Goal: Information Seeking & Learning: Learn about a topic

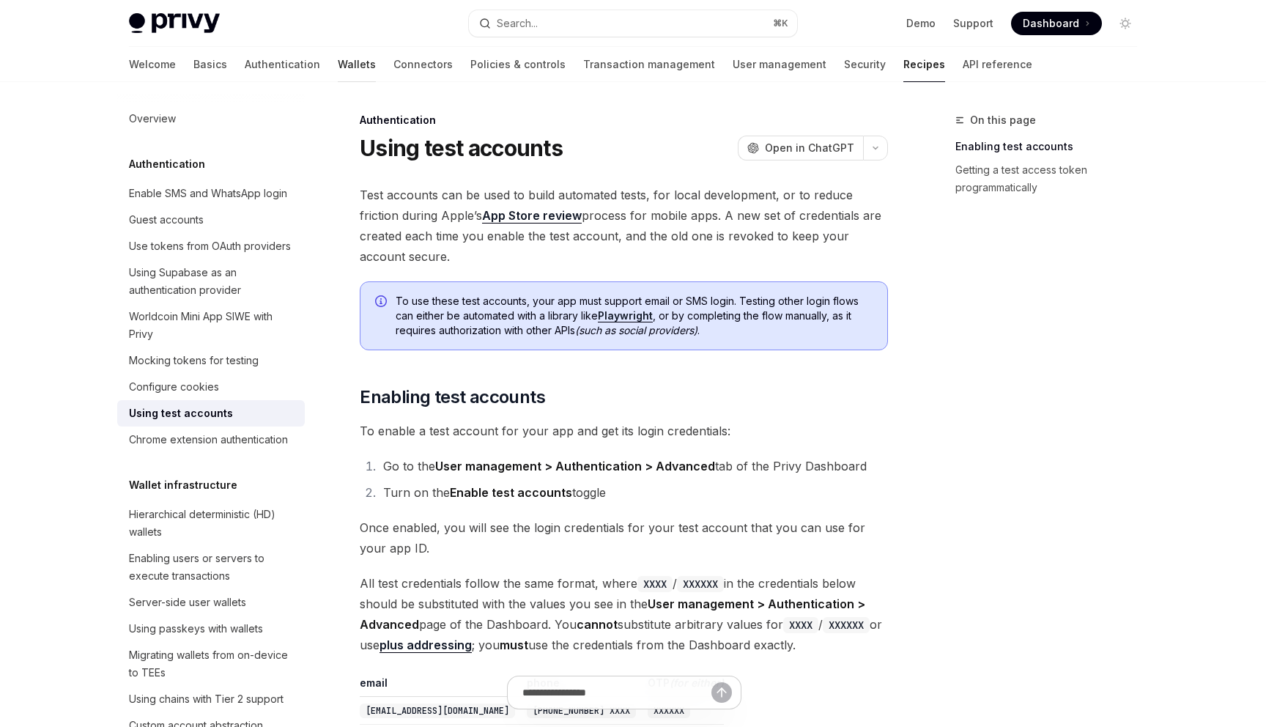
click at [338, 64] on link "Wallets" at bounding box center [357, 64] width 38 height 35
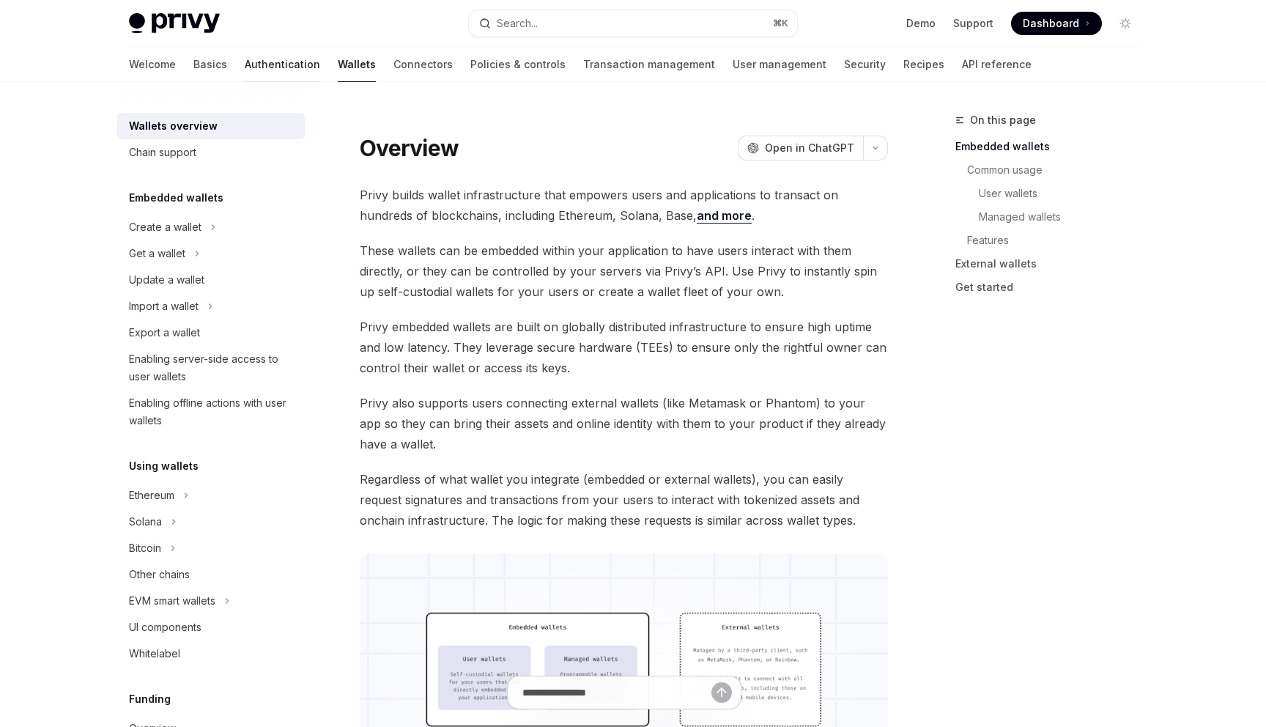
click at [245, 72] on link "Authentication" at bounding box center [282, 64] width 75 height 35
type textarea "*"
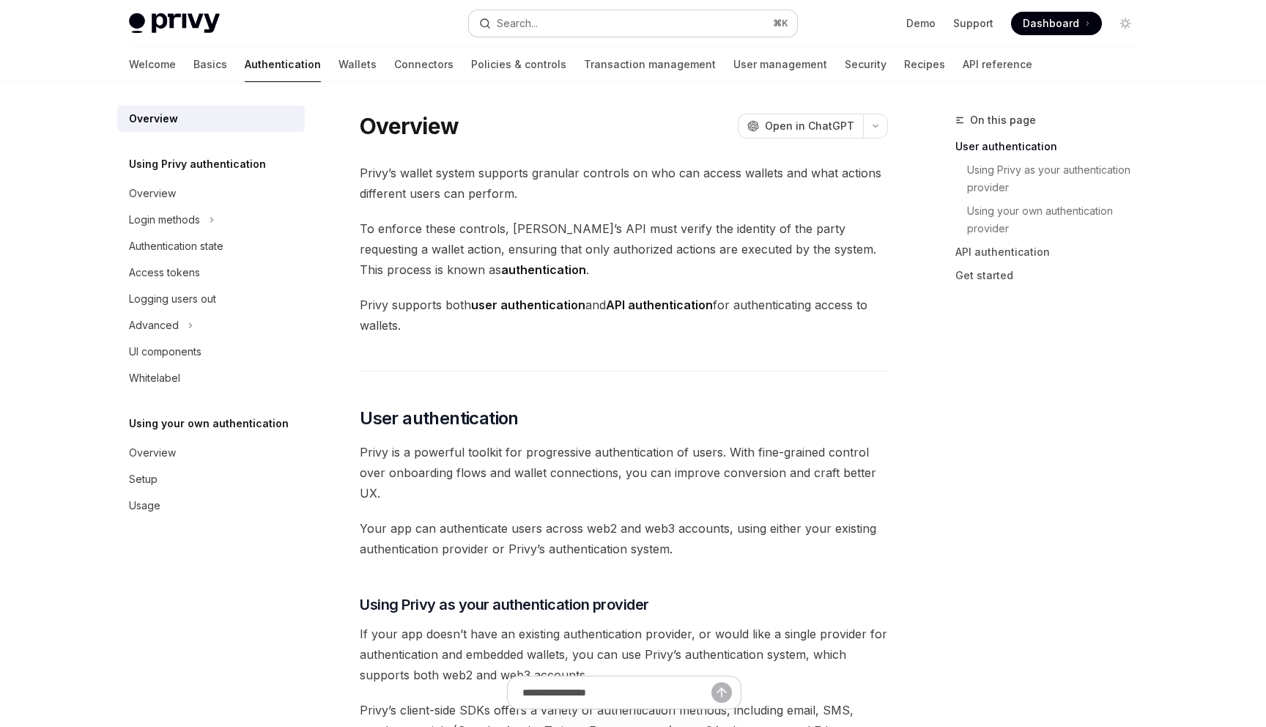
click at [572, 21] on button "Search... ⌘ K" at bounding box center [633, 23] width 328 height 26
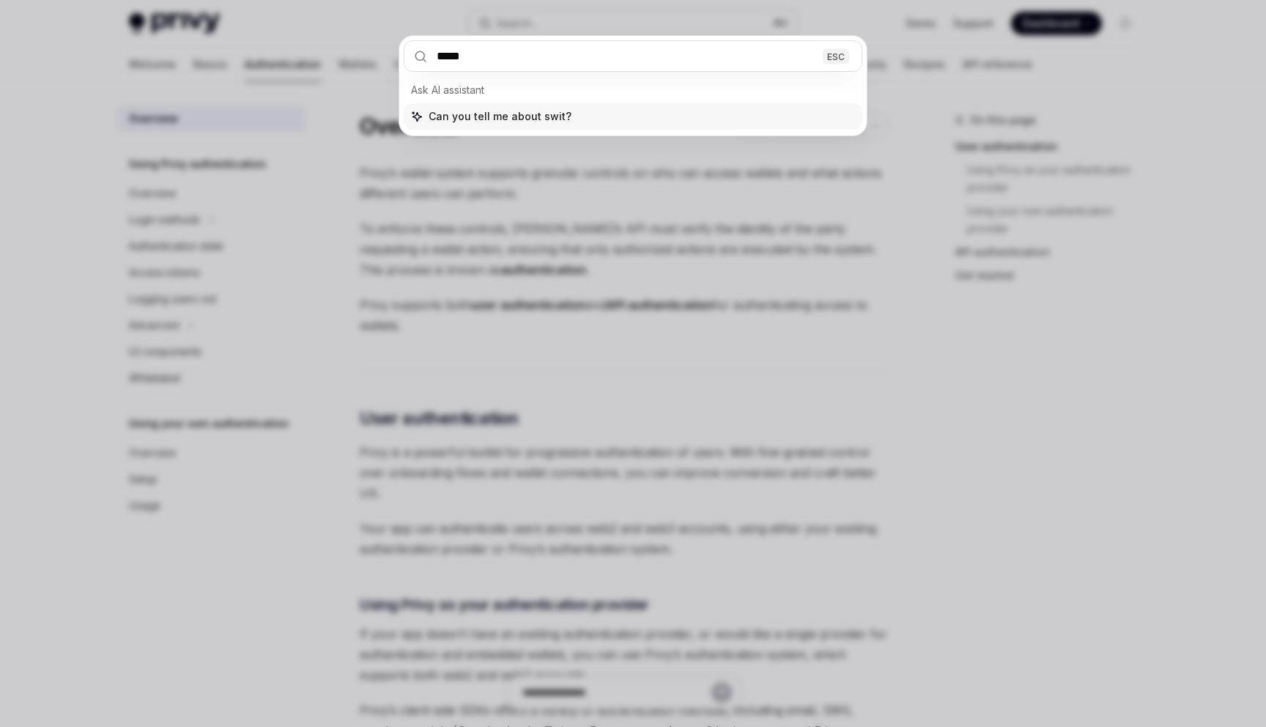
type input "******"
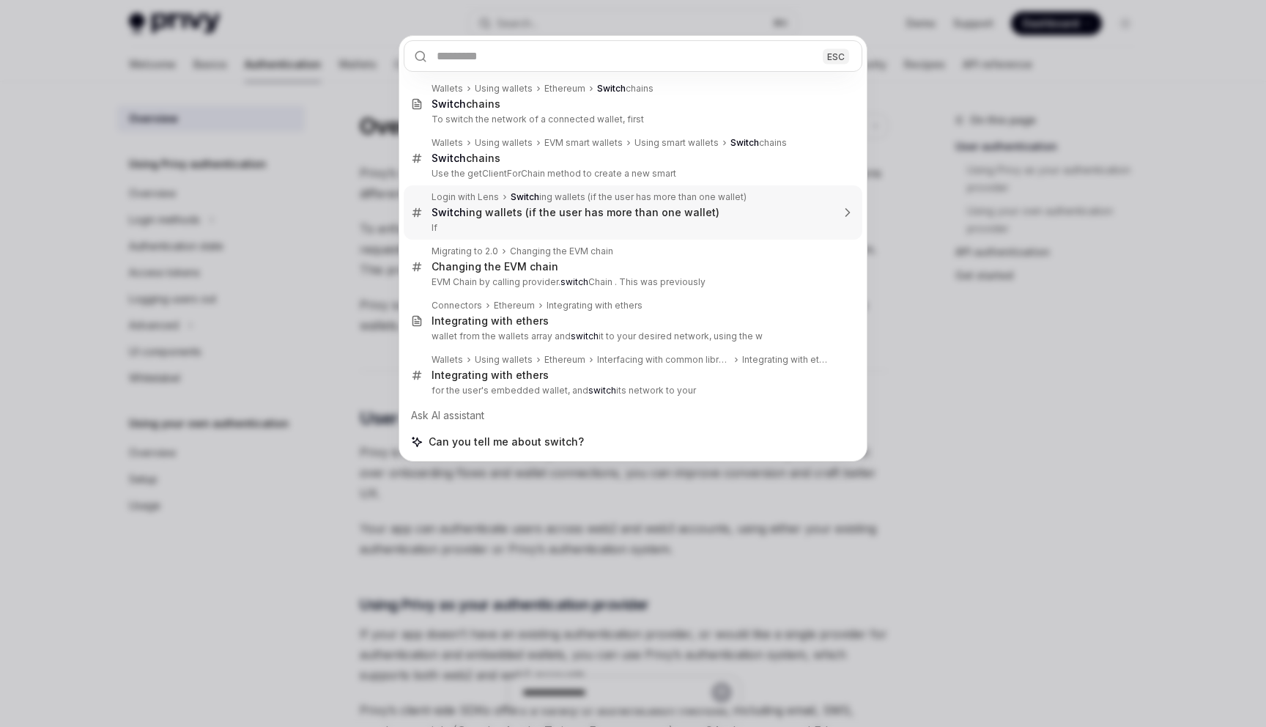
type textarea "*"
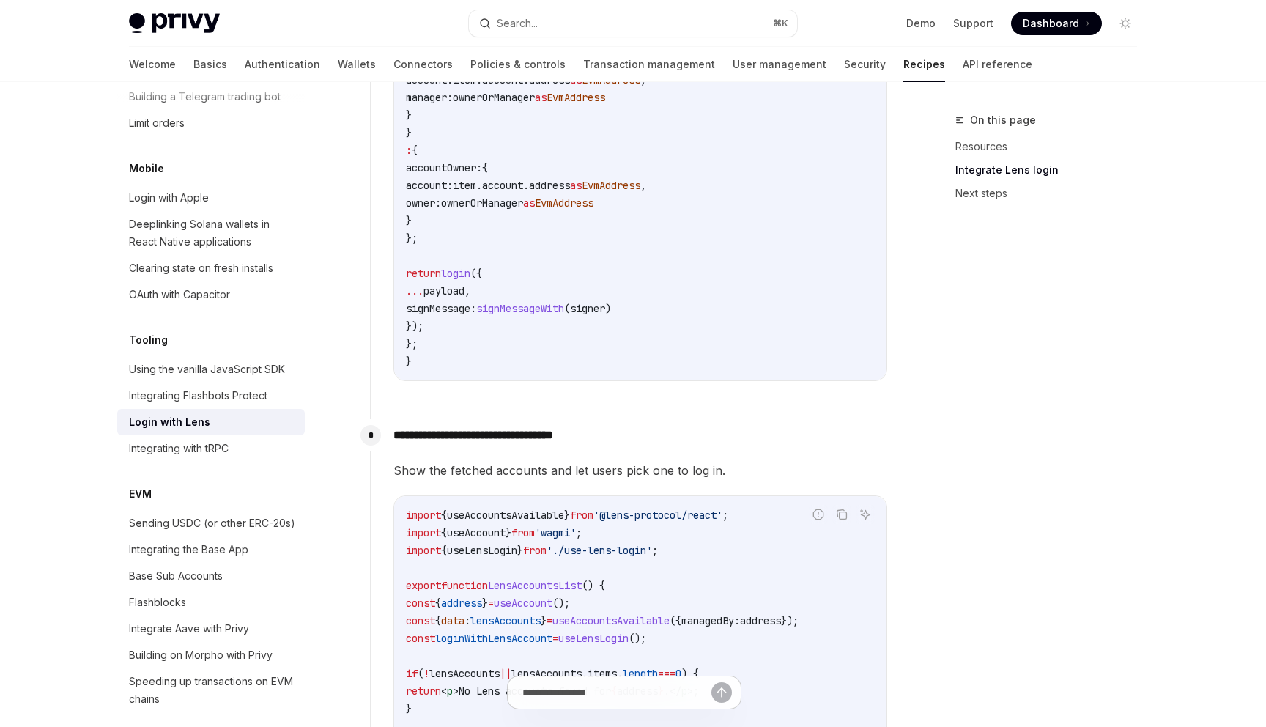
scroll to position [2837, 0]
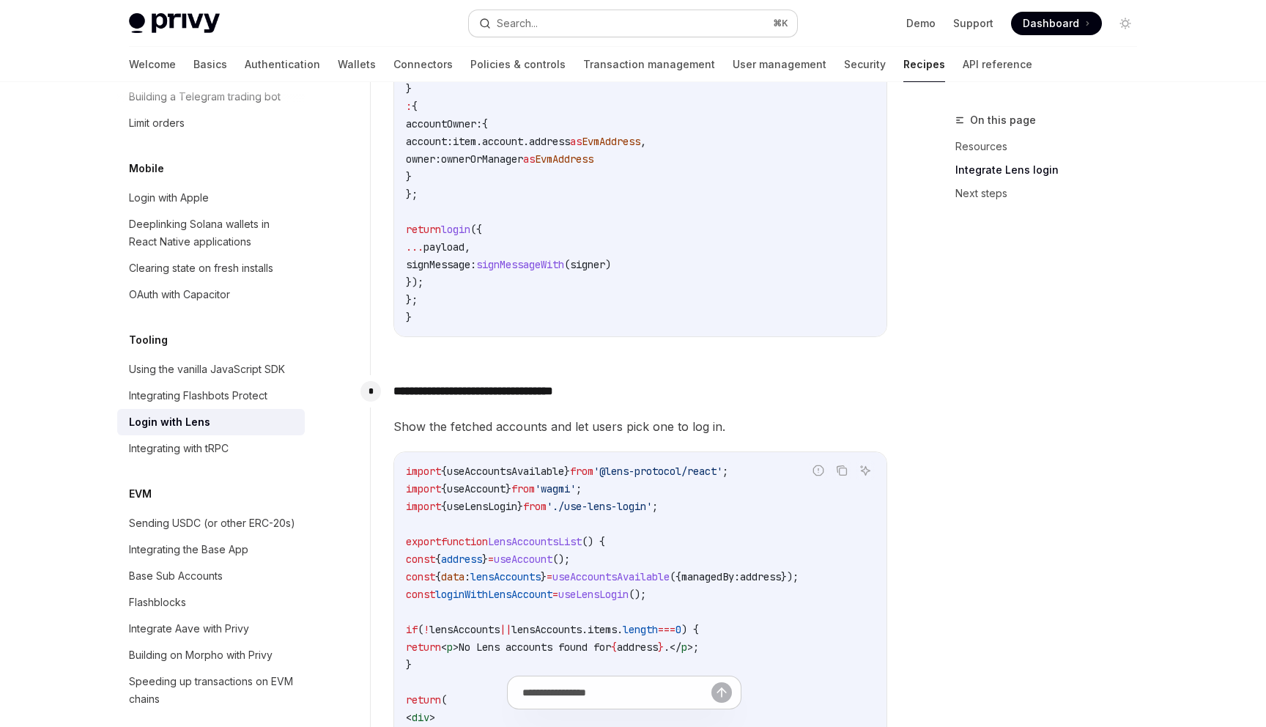
click at [562, 22] on button "Search... ⌘ K" at bounding box center [633, 23] width 328 height 26
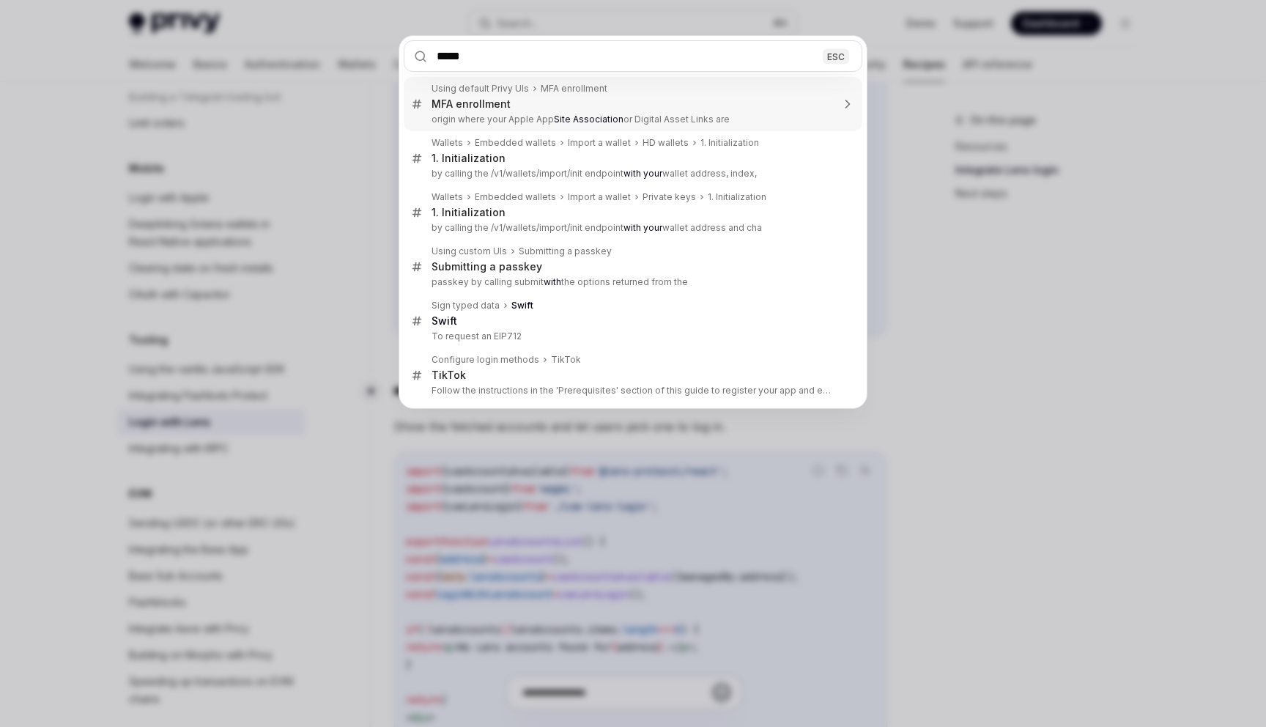
type input "******"
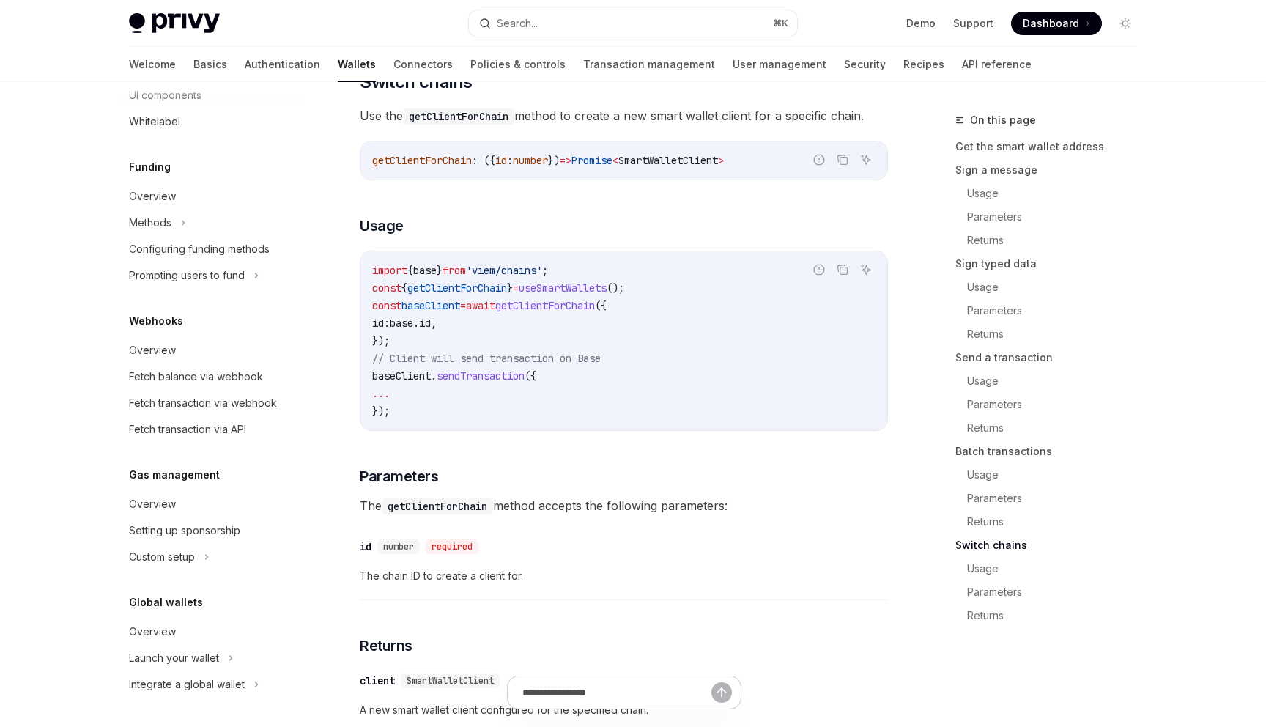
scroll to position [275, 0]
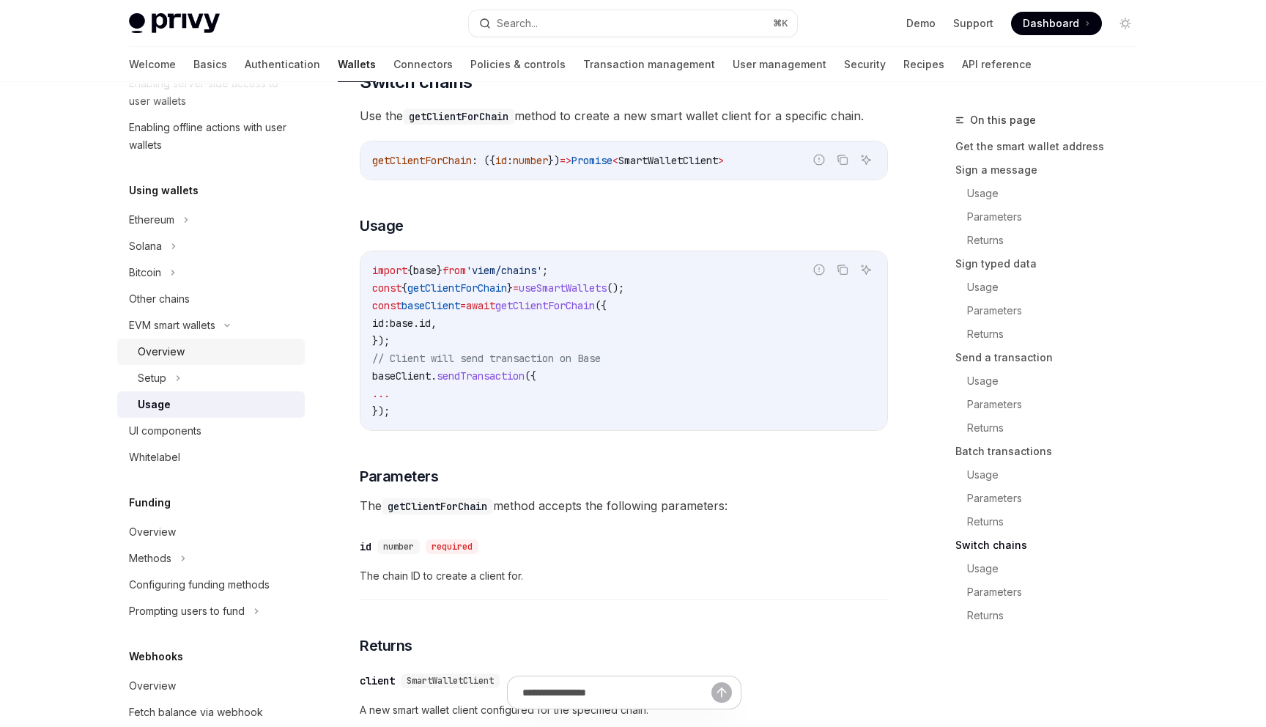
click at [201, 355] on div "Overview" at bounding box center [217, 352] width 158 height 18
type textarea "*"
